Goal: Transaction & Acquisition: Purchase product/service

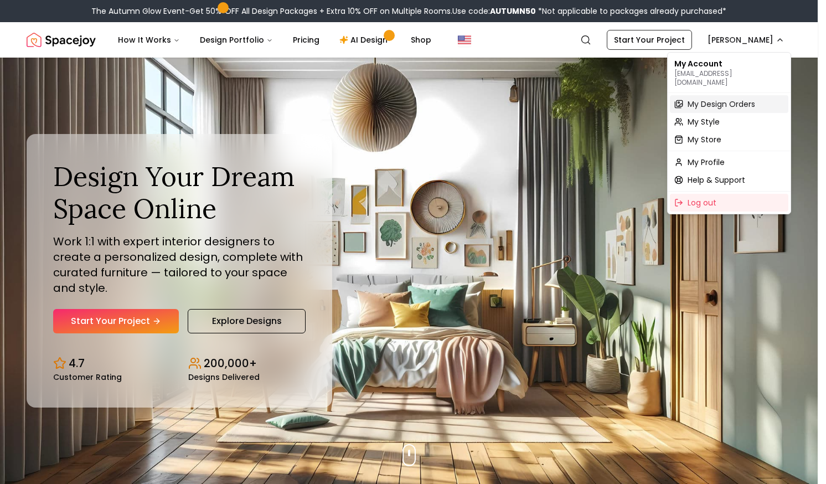
click at [698, 99] on span "My Design Orders" at bounding box center [721, 104] width 68 height 11
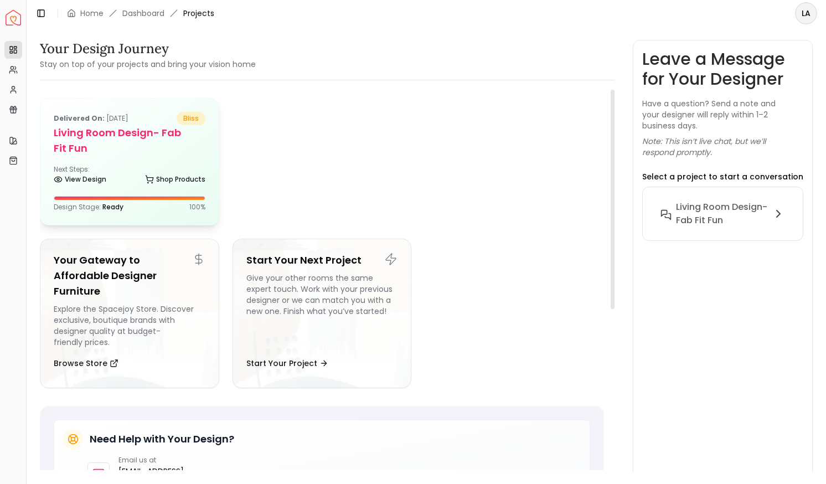
click at [148, 167] on div "Next Steps: View Design Shop Products" at bounding box center [130, 176] width 152 height 22
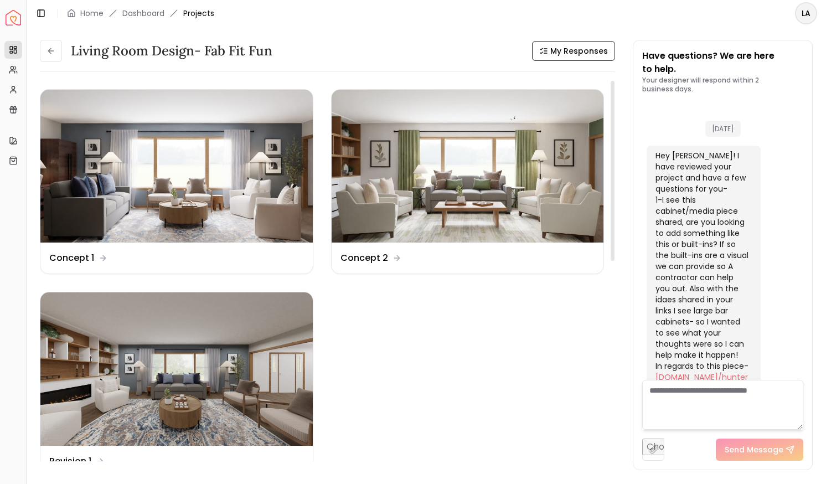
scroll to position [3987, 0]
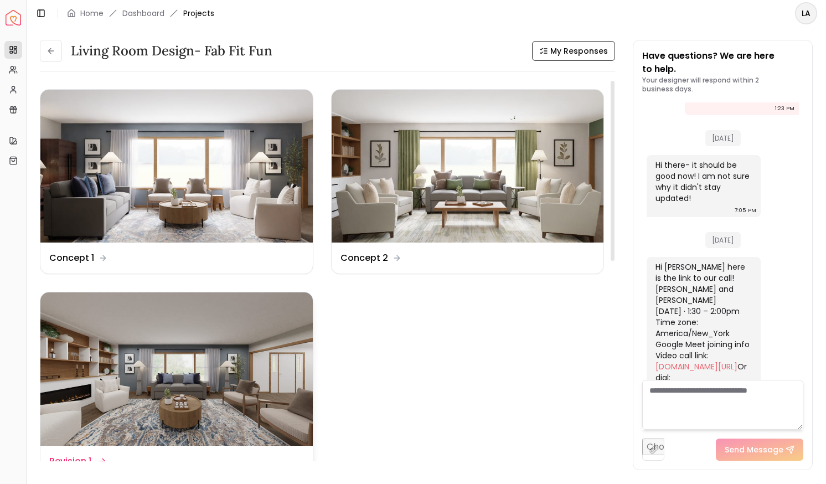
click at [184, 411] on img at bounding box center [176, 368] width 272 height 153
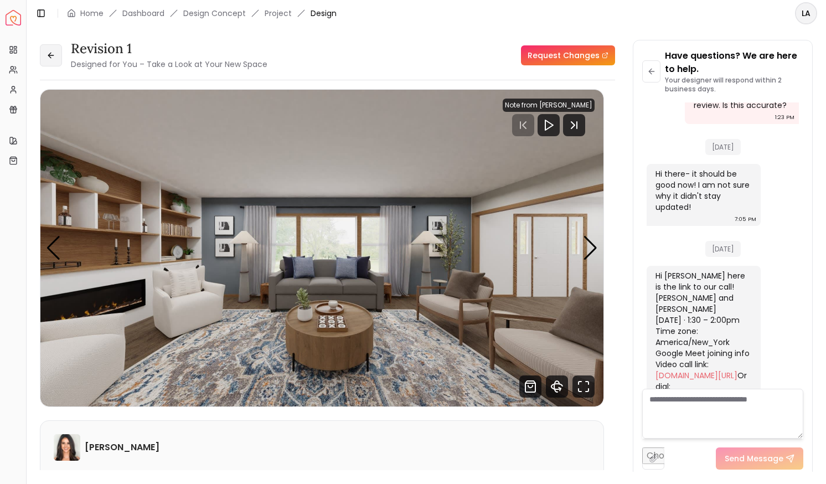
click at [53, 65] on button at bounding box center [51, 55] width 22 height 22
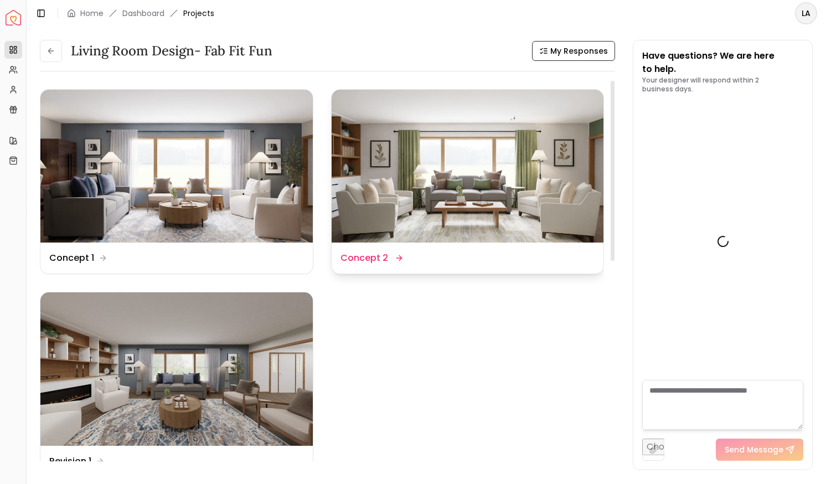
scroll to position [3987, 0]
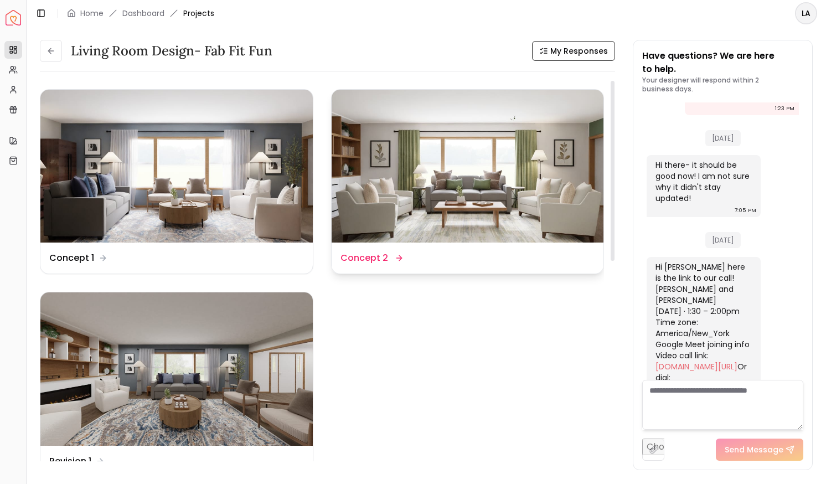
click at [453, 187] on img at bounding box center [468, 166] width 272 height 153
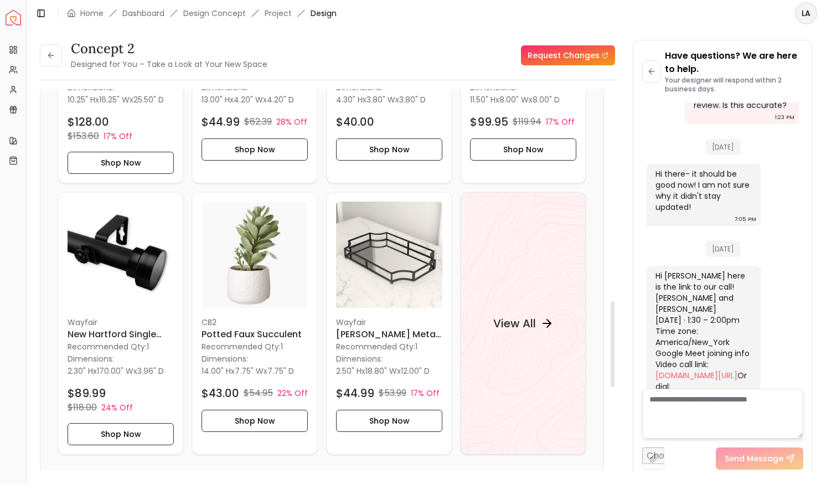
scroll to position [931, 0]
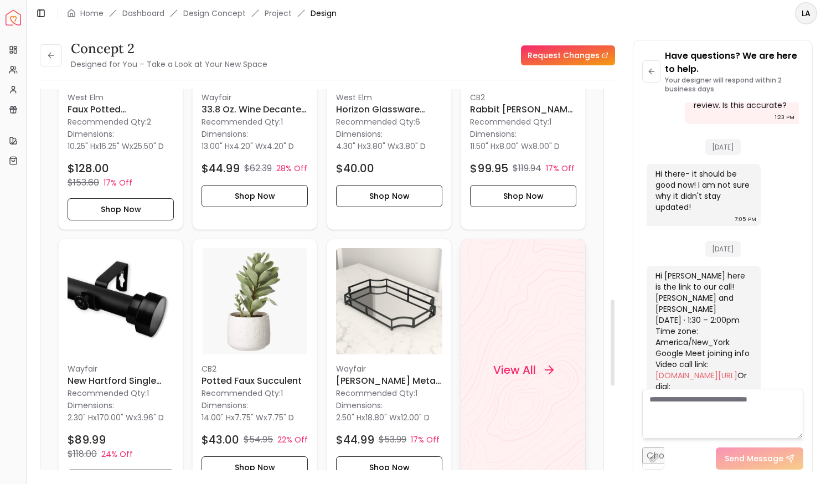
click at [500, 363] on h4 "View All" at bounding box center [514, 369] width 43 height 15
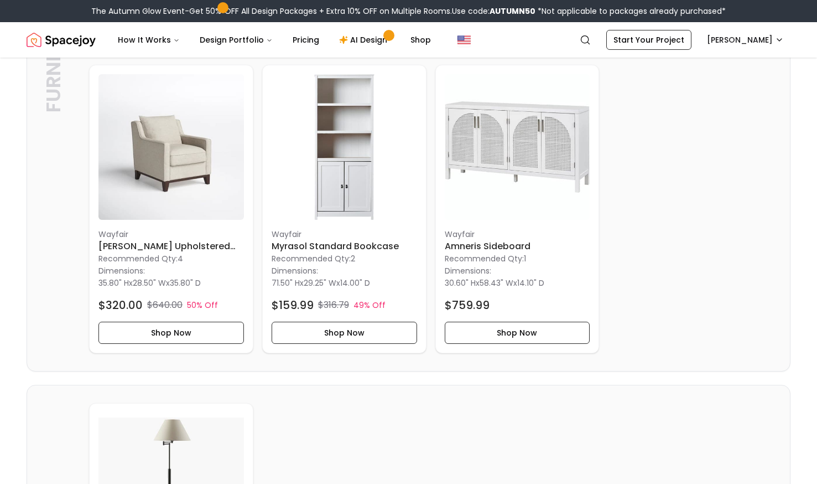
scroll to position [3076, 0]
click at [161, 343] on button "Shop Now" at bounding box center [172, 332] width 146 height 22
